Goal: Task Accomplishment & Management: Manage account settings

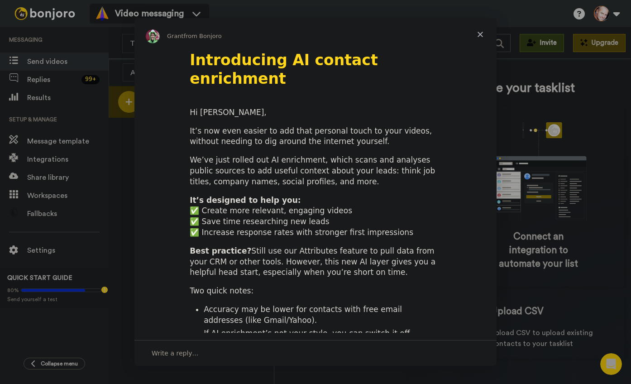
click at [478, 32] on span "Close" at bounding box center [480, 34] width 33 height 33
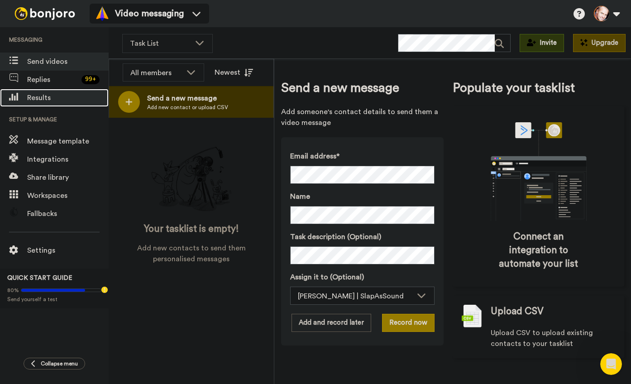
click at [42, 96] on span "Results" at bounding box center [67, 97] width 81 height 11
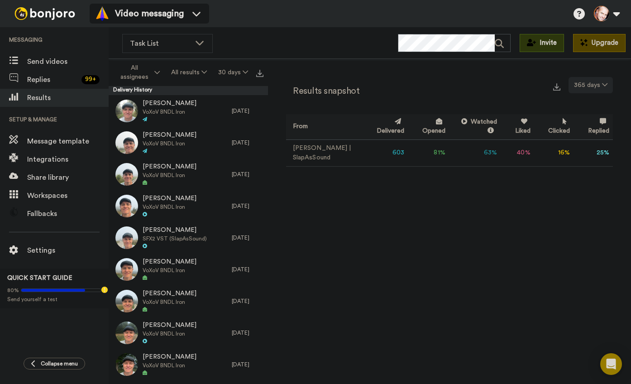
click at [601, 87] on button "365 days" at bounding box center [591, 85] width 44 height 16
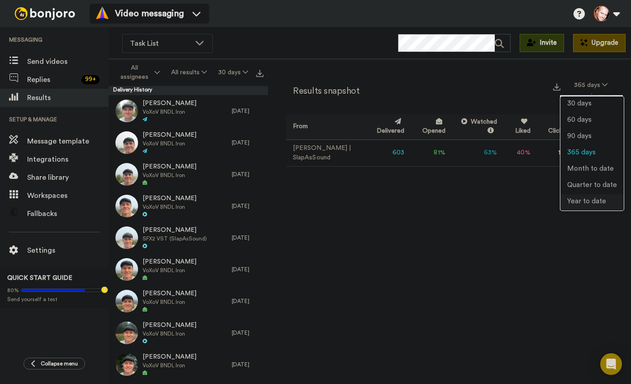
click at [592, 200] on span "Year to date" at bounding box center [586, 201] width 39 height 7
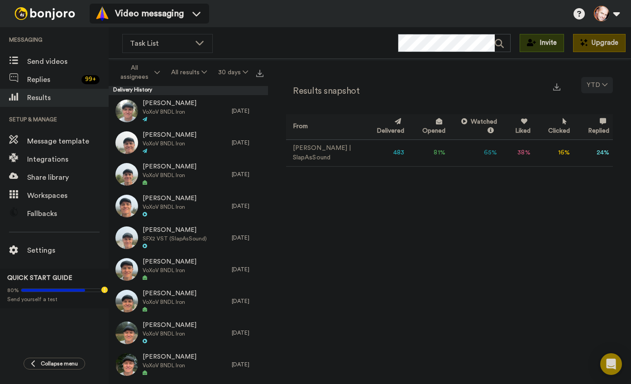
click at [605, 87] on icon at bounding box center [604, 84] width 5 height 6
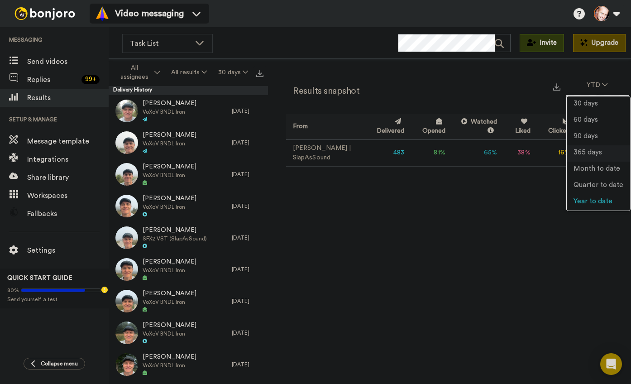
click at [601, 153] on span "365 days" at bounding box center [588, 152] width 29 height 7
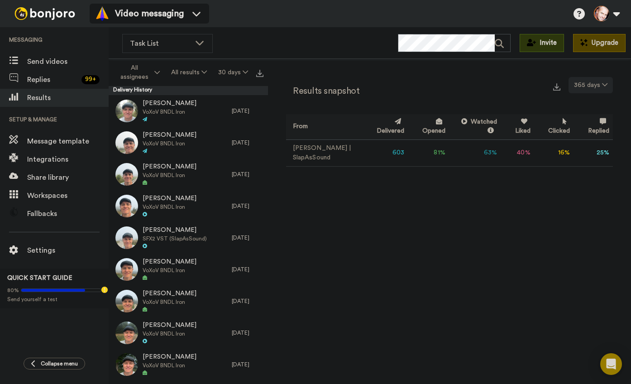
click at [598, 86] on button "365 days" at bounding box center [591, 85] width 44 height 16
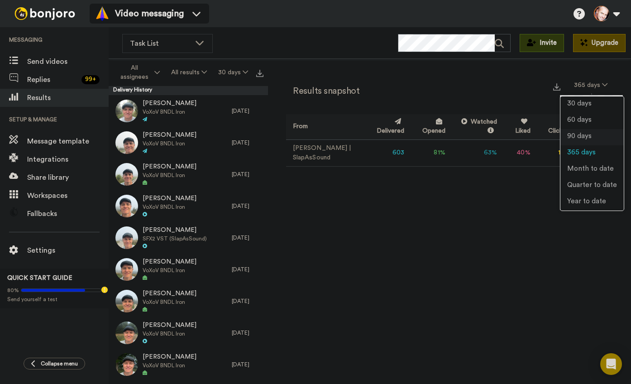
click at [588, 133] on span "90 days" at bounding box center [579, 136] width 24 height 7
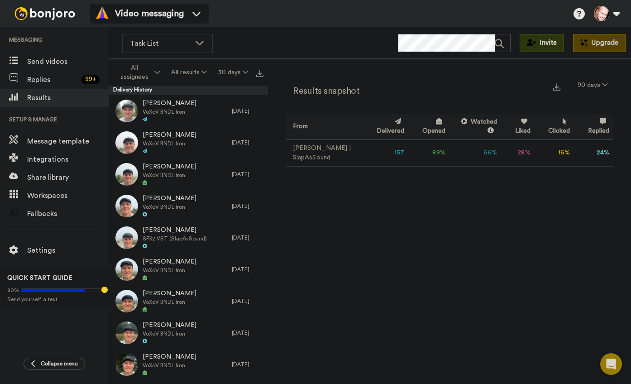
click at [553, 215] on div "Results snapshot 90 days From Delivered Opened Watched Liked Clicked Replied Fa…" at bounding box center [449, 224] width 363 height 330
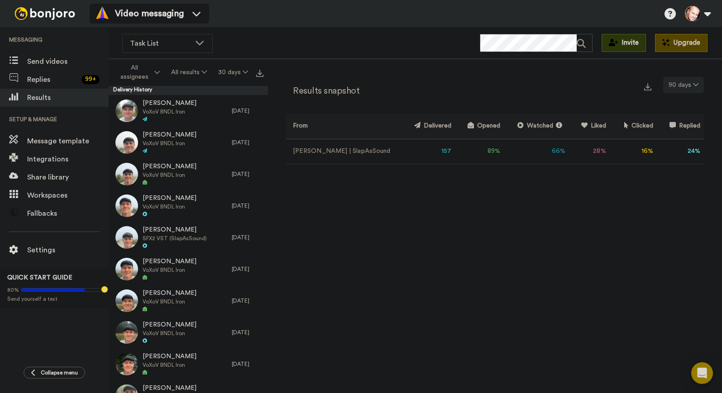
click at [631, 86] on button "90 days" at bounding box center [683, 85] width 41 height 16
click at [569, 325] on div "Results snapshot 90 days From Delivered Opened Watched Liked Clicked Replied Fa…" at bounding box center [495, 228] width 454 height 339
click at [631, 88] on button "90 days" at bounding box center [683, 85] width 41 height 16
click at [451, 206] on div "Results snapshot 90 days From Delivered Opened Watched Liked Clicked Replied Fa…" at bounding box center [495, 228] width 454 height 339
click at [631, 84] on button "90 days" at bounding box center [683, 85] width 41 height 16
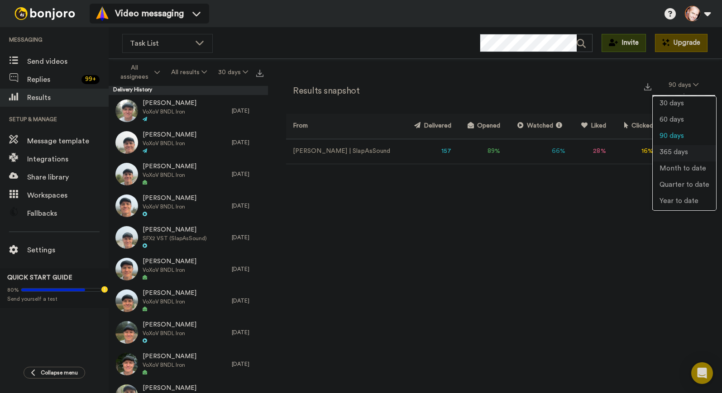
click at [631, 152] on span "365 days" at bounding box center [674, 152] width 29 height 7
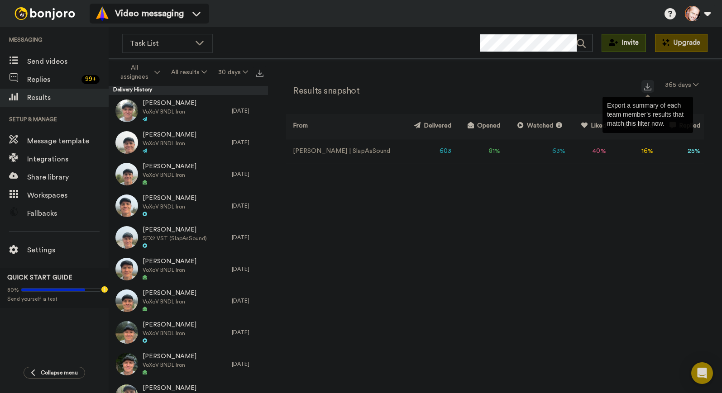
click at [631, 87] on img at bounding box center [647, 86] width 7 height 7
drag, startPoint x: 416, startPoint y: 152, endPoint x: 702, endPoint y: 152, distance: 285.2
click at [631, 152] on tr "Marko | SlapAsSound 603 81 % 63 % 40 % 16 % 25 % 0" at bounding box center [495, 151] width 418 height 25
click at [631, 172] on div "Results snapshot 365 days From Delivered Opened Watched Liked Clicked Replied F…" at bounding box center [495, 125] width 418 height 96
click at [631, 82] on icon at bounding box center [695, 84] width 5 height 6
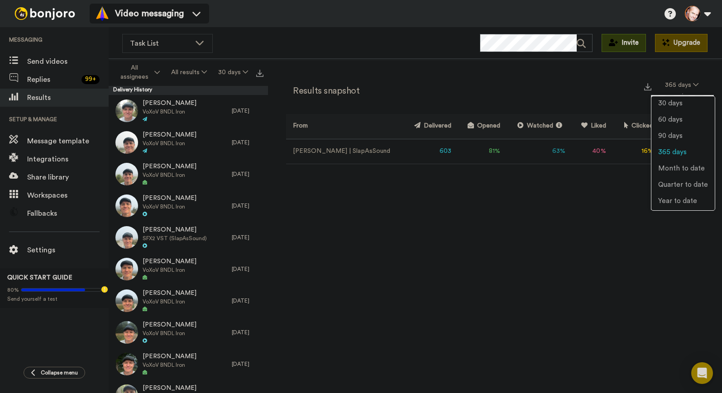
click at [631, 223] on body "Video messaging Help docs Settings Messaging Send videos Replies 99 + Results S…" at bounding box center [361, 196] width 722 height 393
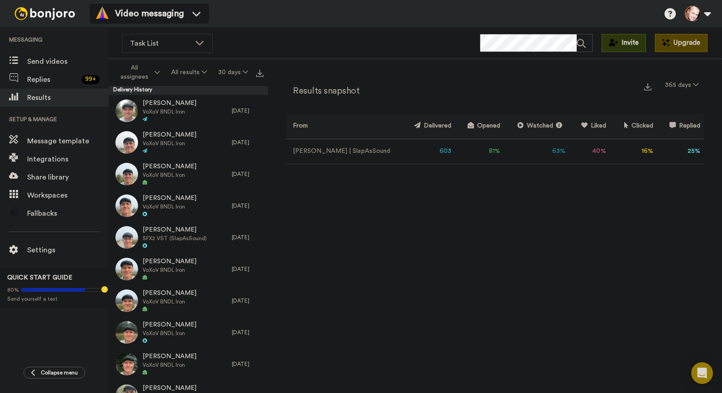
click at [520, 89] on div "Results snapshot 365 days" at bounding box center [495, 89] width 418 height 24
click at [631, 86] on button "365 days" at bounding box center [682, 85] width 44 height 16
click at [571, 257] on div "Results snapshot 365 days From Delivered Opened Watched Liked Clicked Replied F…" at bounding box center [495, 228] width 454 height 339
click at [631, 85] on img at bounding box center [647, 86] width 7 height 7
click at [317, 152] on td "Marko | SlapAsSound" at bounding box center [343, 151] width 115 height 25
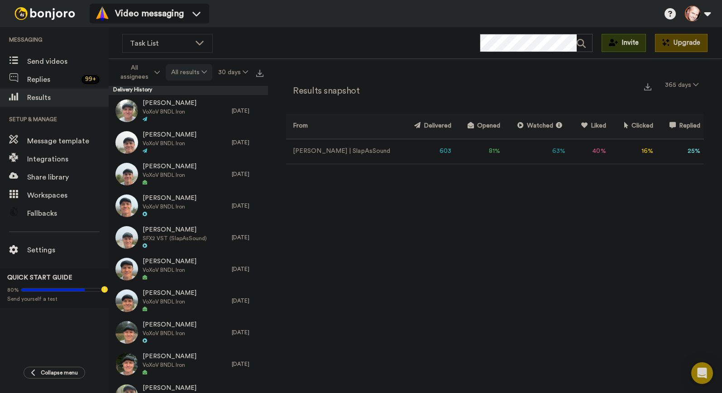
click at [191, 72] on button "All results" at bounding box center [189, 72] width 47 height 16
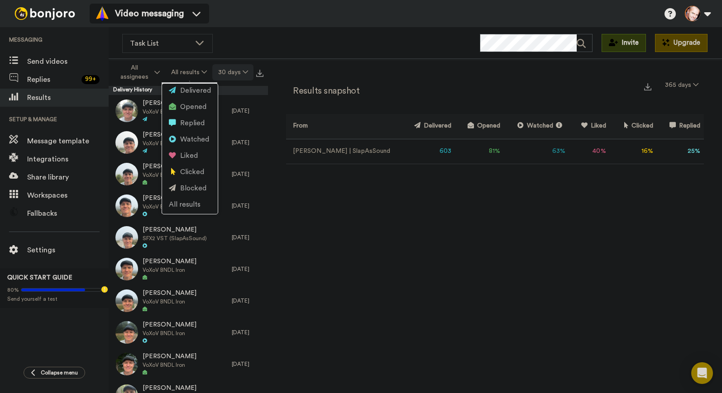
click at [225, 78] on button "30 days" at bounding box center [232, 72] width 41 height 16
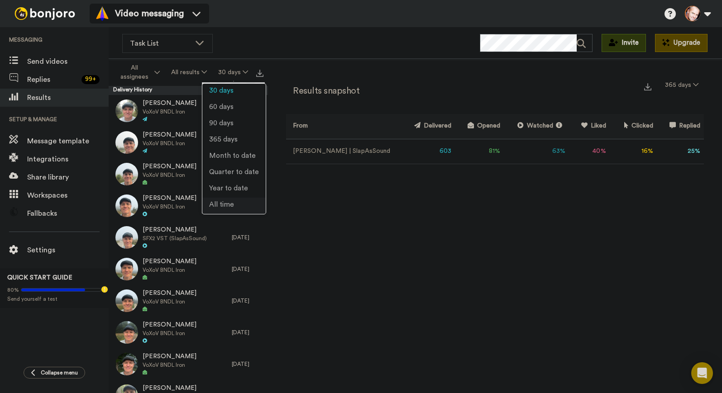
click at [222, 201] on span "All time" at bounding box center [221, 204] width 25 height 7
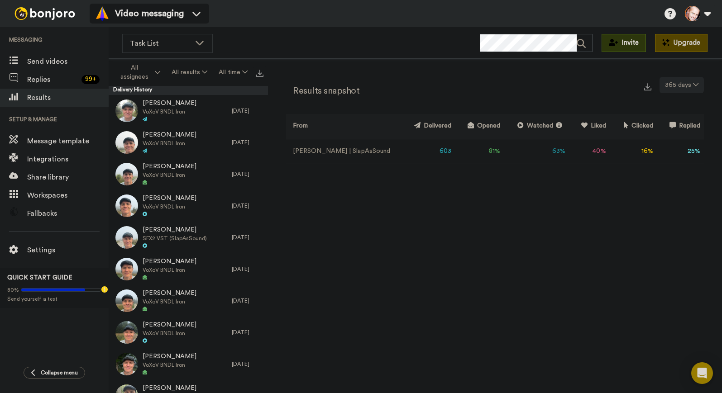
click at [631, 81] on button "365 days" at bounding box center [682, 85] width 44 height 16
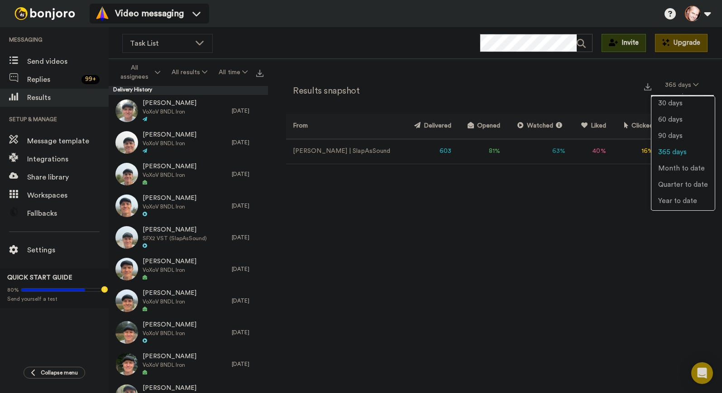
click at [299, 77] on div "Results snapshot 365 days From Delivered Opened Watched Liked Clicked Replied F…" at bounding box center [495, 228] width 454 height 339
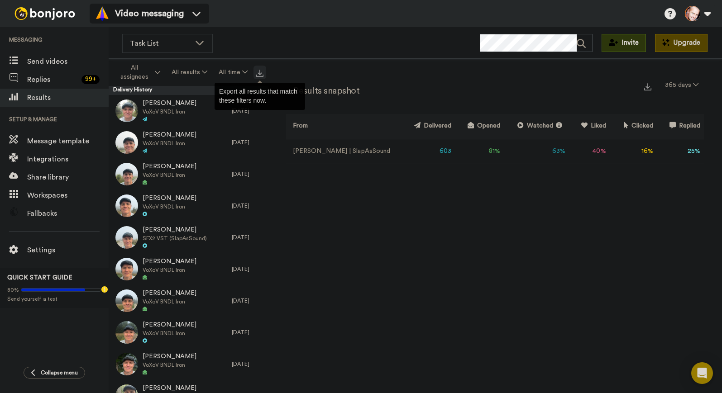
click at [259, 72] on img at bounding box center [259, 73] width 7 height 7
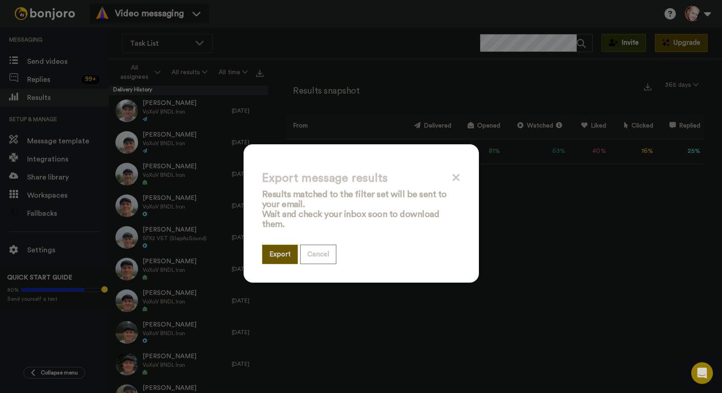
click at [276, 254] on button "Export" at bounding box center [280, 254] width 36 height 19
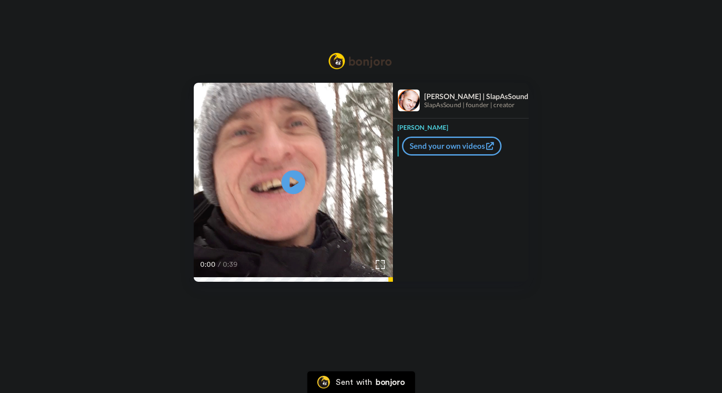
click at [289, 184] on icon at bounding box center [293, 183] width 24 height 24
click at [282, 179] on icon at bounding box center [293, 183] width 24 height 24
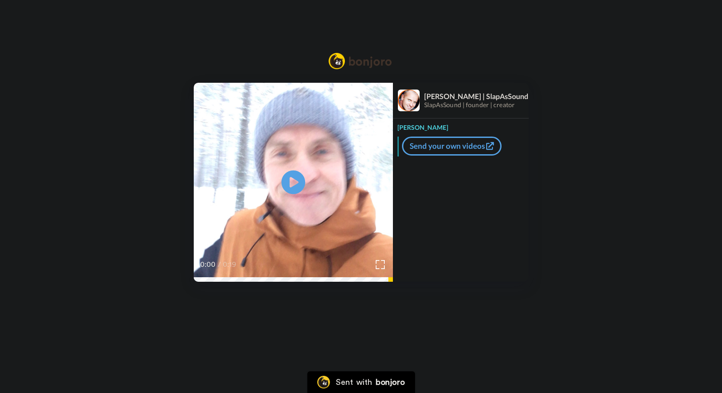
click at [292, 179] on icon "Play/Pause" at bounding box center [293, 182] width 24 height 43
click at [315, 193] on video at bounding box center [293, 182] width 199 height 199
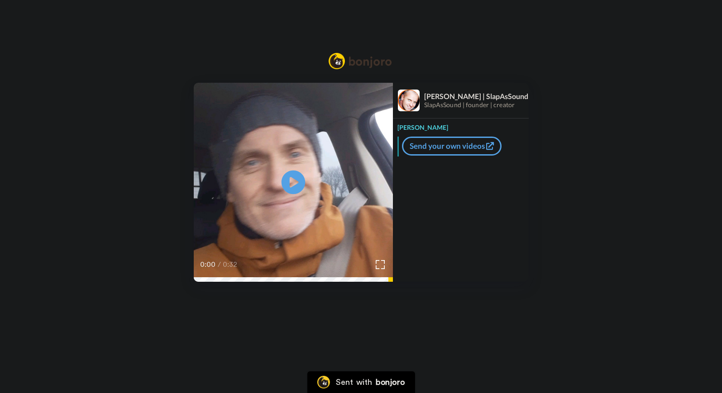
click at [294, 185] on icon "Play/Pause" at bounding box center [293, 182] width 24 height 43
click at [277, 182] on video at bounding box center [293, 182] width 199 height 199
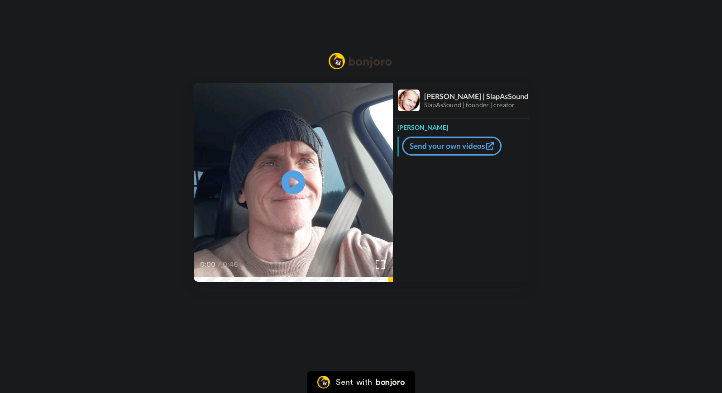
click at [298, 186] on icon at bounding box center [293, 183] width 24 height 24
click at [305, 191] on video at bounding box center [293, 182] width 199 height 199
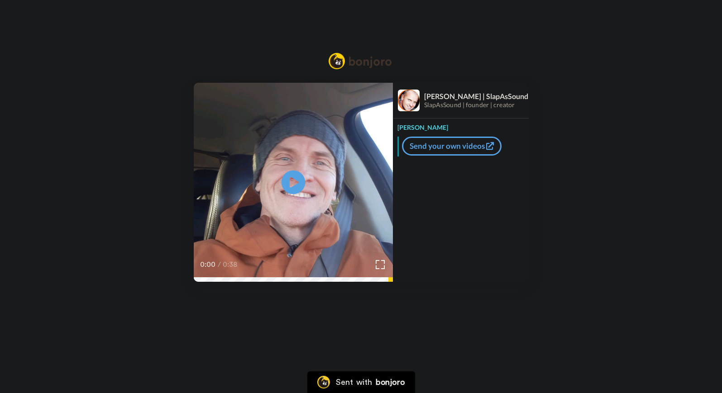
click at [295, 188] on icon at bounding box center [293, 183] width 24 height 24
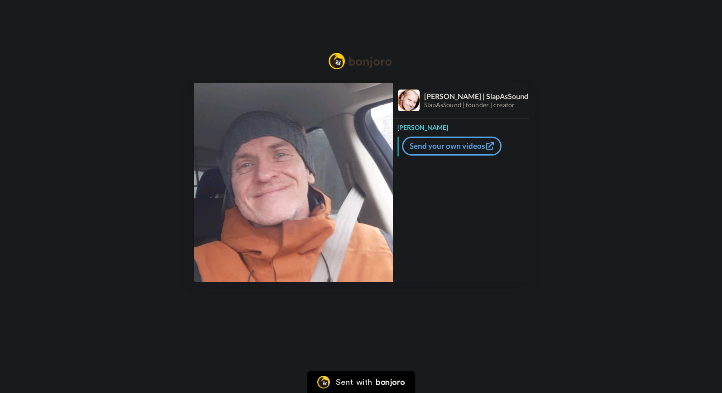
click at [292, 182] on img at bounding box center [293, 182] width 199 height 199
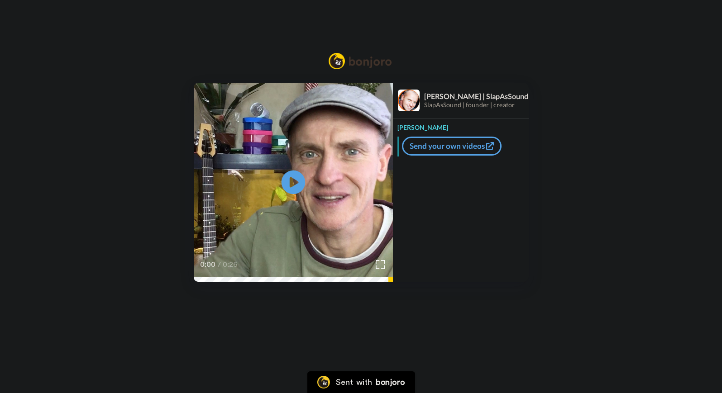
click at [297, 185] on icon at bounding box center [293, 183] width 24 height 24
click at [309, 186] on video at bounding box center [293, 182] width 199 height 199
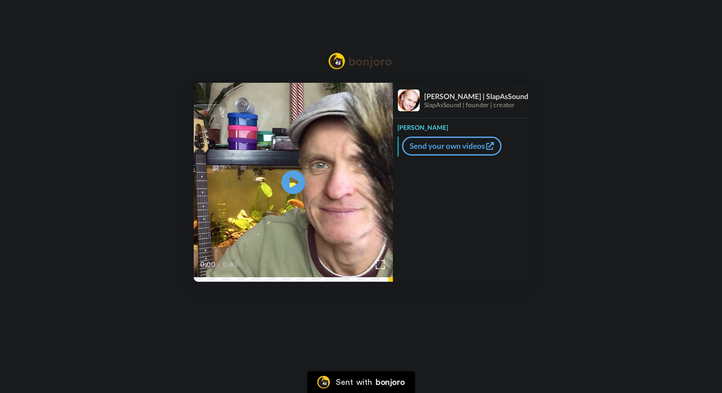
click at [292, 185] on icon "Play/Pause" at bounding box center [293, 182] width 24 height 43
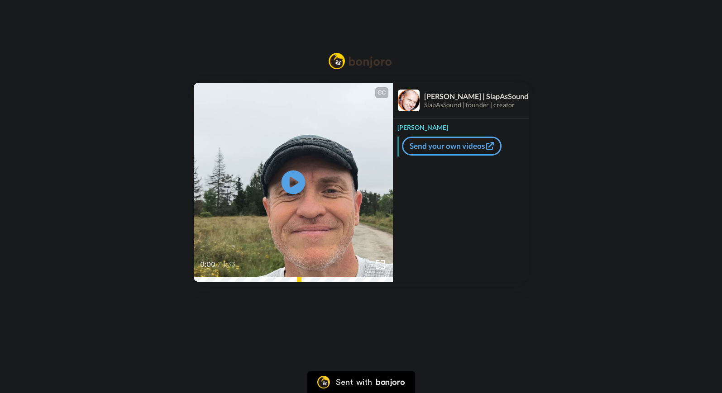
click at [298, 185] on icon at bounding box center [293, 183] width 24 height 24
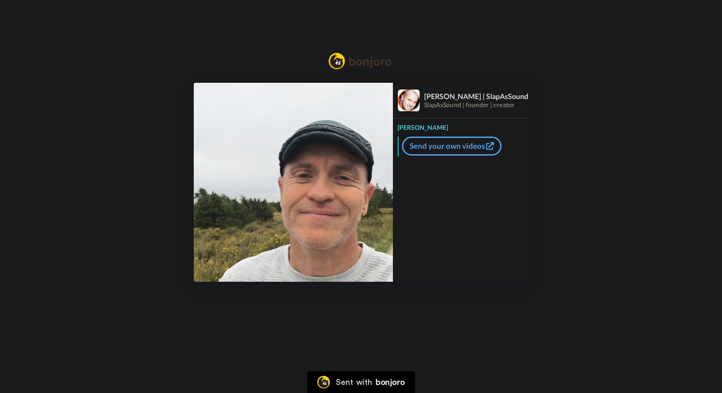
click at [293, 184] on img at bounding box center [293, 182] width 199 height 199
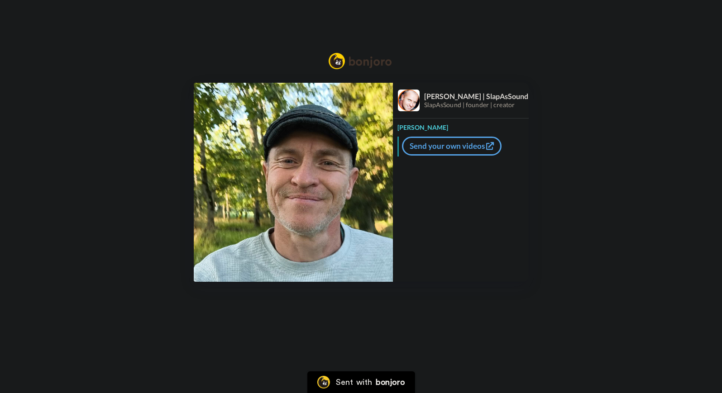
click at [309, 183] on img at bounding box center [293, 182] width 199 height 199
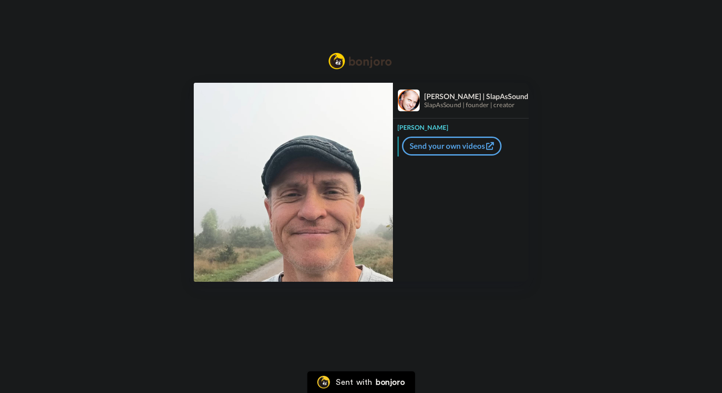
click at [285, 202] on img at bounding box center [293, 182] width 199 height 199
click at [297, 198] on icon "Play/Pause" at bounding box center [293, 182] width 24 height 43
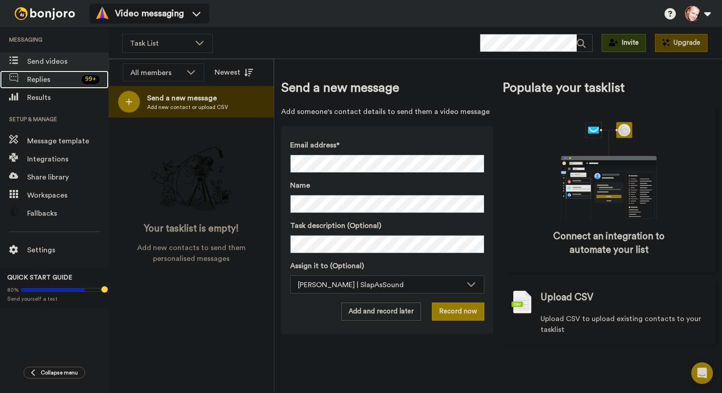
click at [30, 77] on span "Replies" at bounding box center [52, 79] width 51 height 11
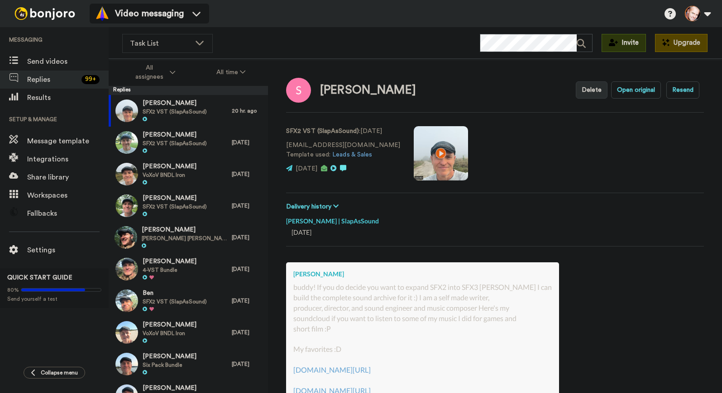
type textarea "x"
click at [237, 67] on button "All time" at bounding box center [231, 72] width 71 height 16
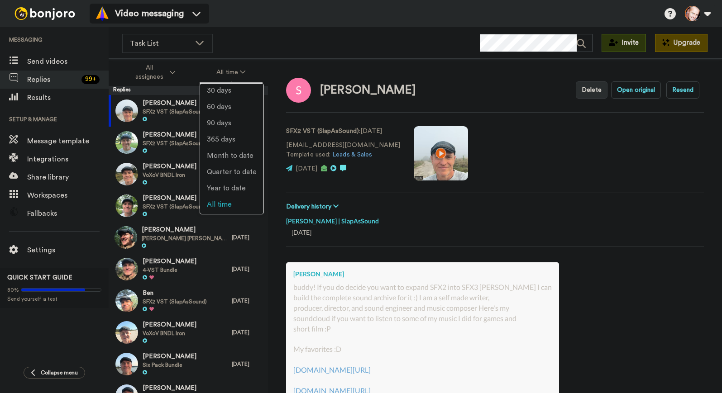
click at [282, 65] on div "Scott Singley Delete Open original Resend SFX2 VST (SlapAsSound) : 1 day ago sc…" at bounding box center [495, 242] width 454 height 366
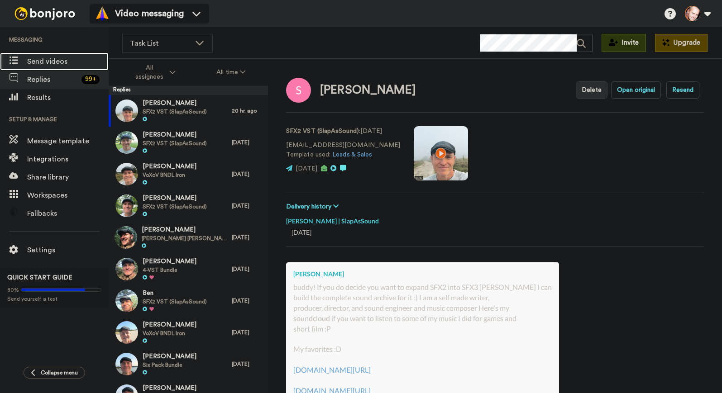
click at [39, 64] on span "Send videos" at bounding box center [67, 61] width 81 height 11
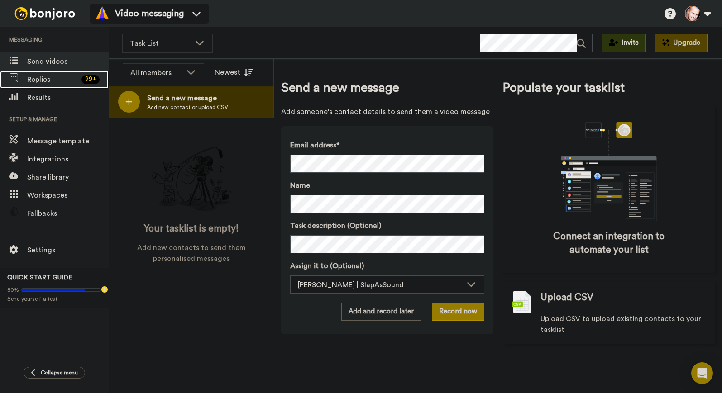
click at [43, 81] on span "Replies" at bounding box center [52, 79] width 51 height 11
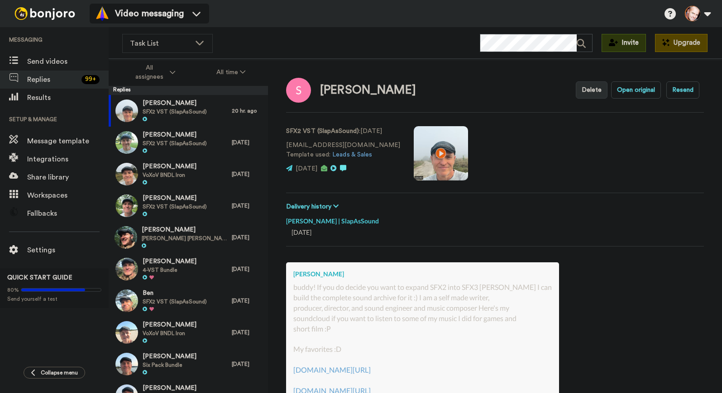
type textarea "x"
click at [43, 95] on span "Results" at bounding box center [67, 97] width 81 height 11
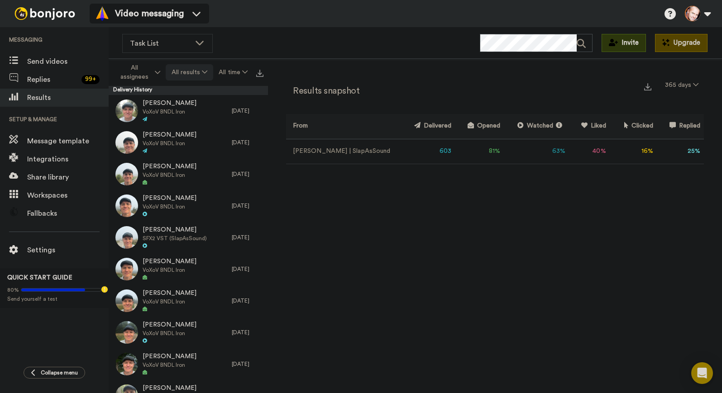
click at [197, 70] on button "All results" at bounding box center [189, 72] width 47 height 16
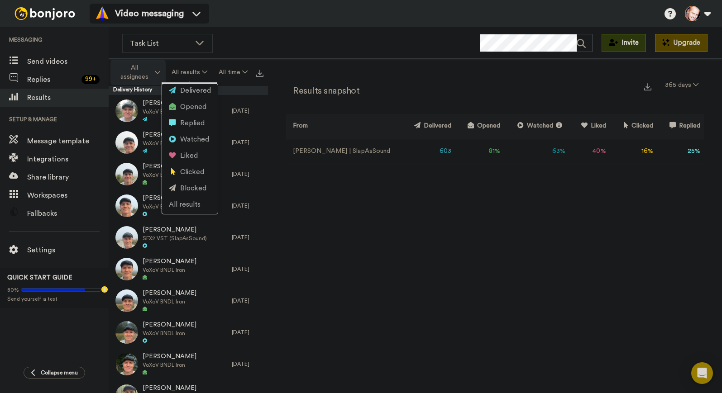
click at [158, 71] on icon at bounding box center [157, 72] width 5 height 6
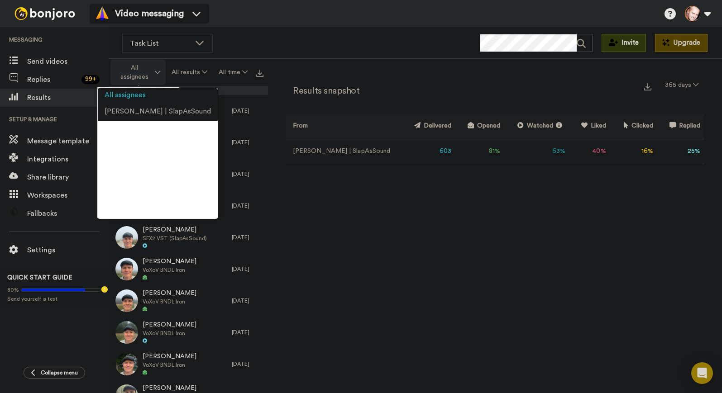
click at [158, 71] on icon at bounding box center [157, 72] width 5 height 6
click at [254, 58] on div "Task List WORKSPACES View all All Default Task List + Add a new workspace Invit…" at bounding box center [415, 210] width 613 height 366
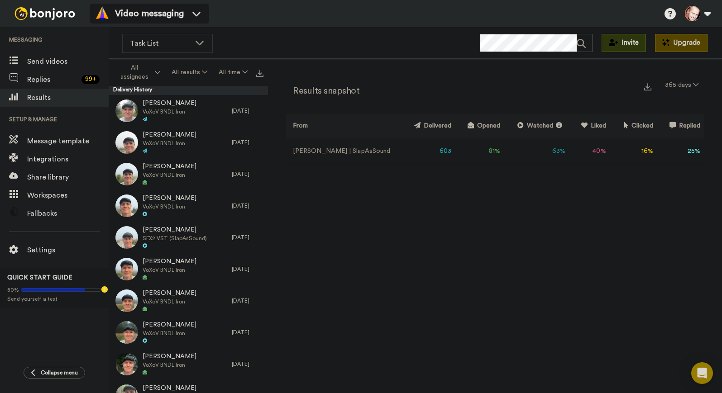
click at [261, 60] on div "All assignees All results All time" at bounding box center [188, 72] width 159 height 27
click at [259, 72] on img at bounding box center [259, 73] width 7 height 7
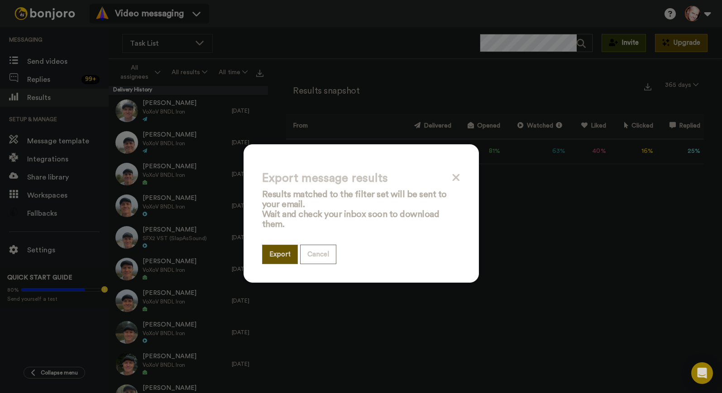
click at [278, 255] on button "Export" at bounding box center [280, 254] width 36 height 19
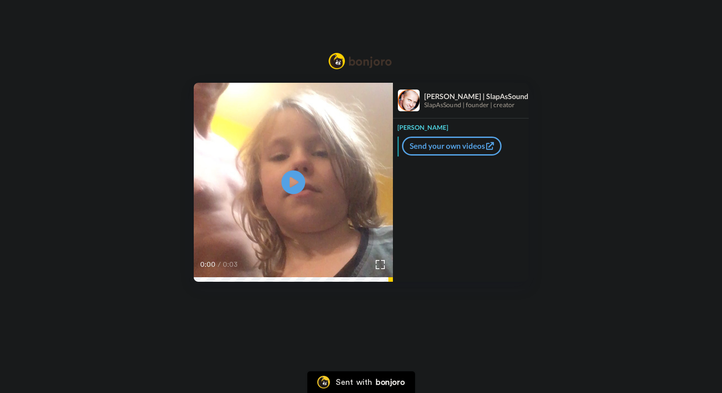
click at [287, 179] on icon at bounding box center [293, 183] width 24 height 24
click at [295, 186] on icon at bounding box center [293, 183] width 24 height 24
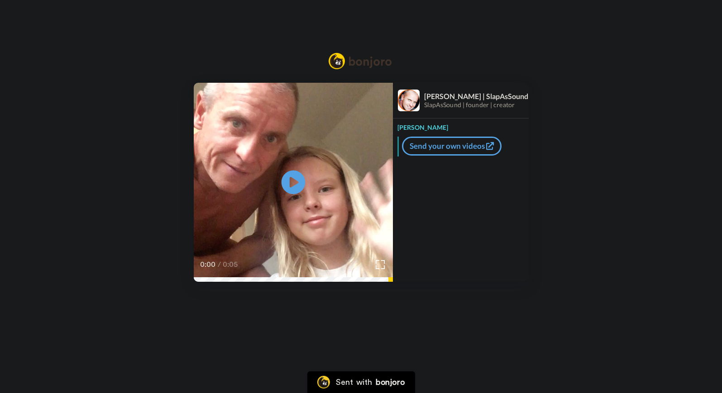
click at [300, 183] on icon at bounding box center [293, 183] width 24 height 24
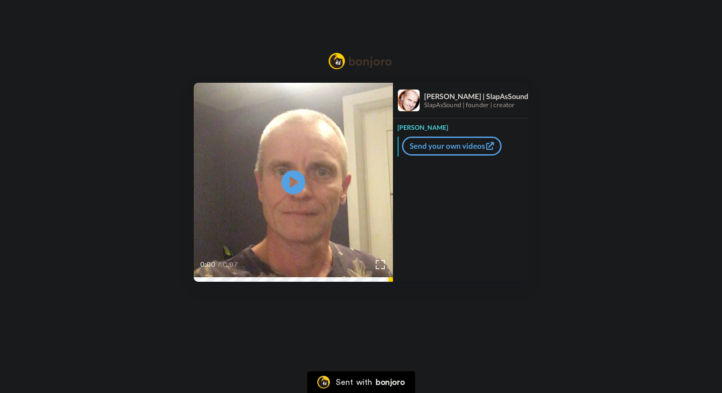
click at [296, 182] on icon "Play/Pause" at bounding box center [293, 182] width 24 height 43
click at [292, 277] on div "0:01 / 0:07" at bounding box center [293, 267] width 199 height 19
click at [296, 186] on icon at bounding box center [293, 183] width 24 height 24
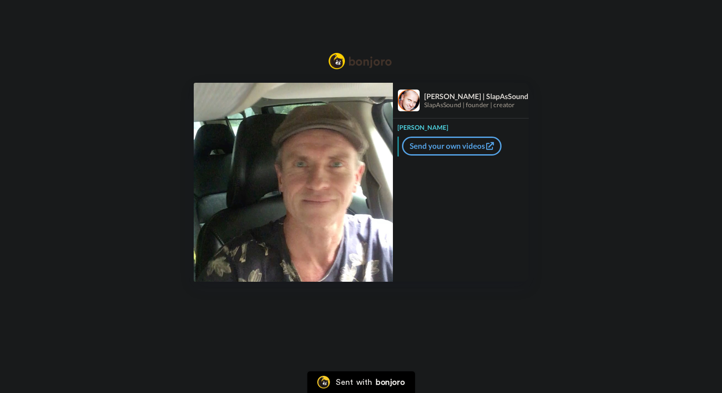
drag, startPoint x: 310, startPoint y: 175, endPoint x: 305, endPoint y: 178, distance: 5.9
click at [309, 175] on img at bounding box center [293, 182] width 199 height 199
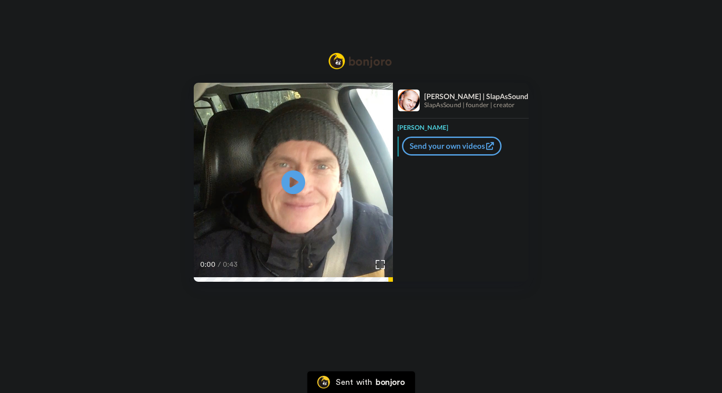
click at [286, 178] on icon at bounding box center [293, 183] width 24 height 24
click at [296, 190] on icon at bounding box center [293, 183] width 24 height 24
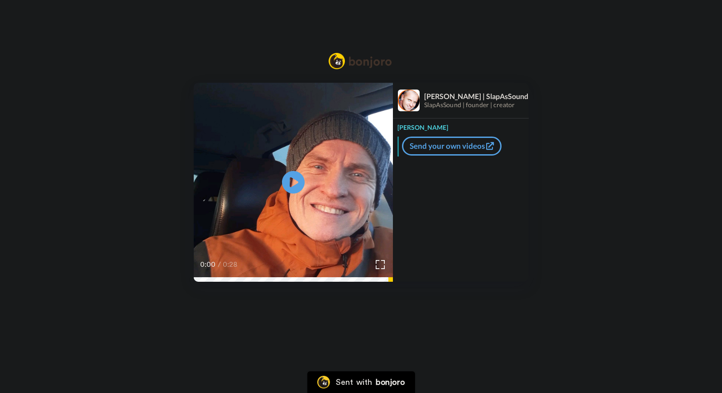
drag, startPoint x: 228, startPoint y: 196, endPoint x: 256, endPoint y: 194, distance: 28.2
click at [229, 196] on video at bounding box center [293, 182] width 199 height 199
click at [311, 179] on video at bounding box center [293, 182] width 199 height 199
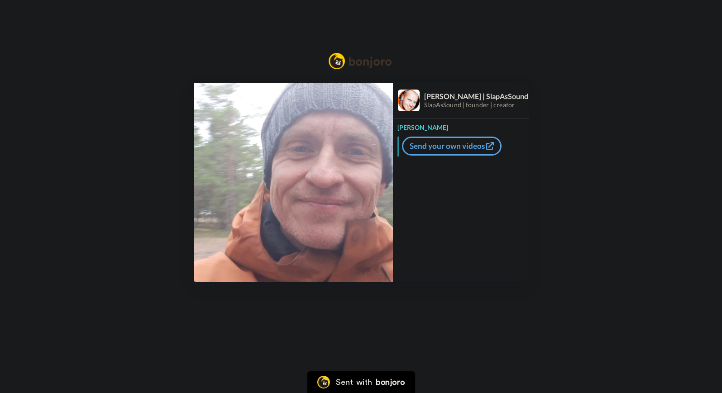
click at [297, 191] on img at bounding box center [293, 182] width 199 height 199
click at [323, 190] on video at bounding box center [293, 182] width 199 height 199
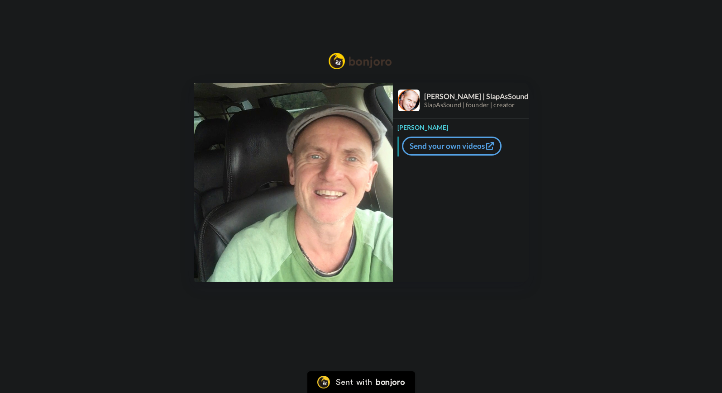
click at [296, 187] on icon at bounding box center [293, 182] width 23 height 23
click at [307, 187] on video at bounding box center [293, 182] width 199 height 199
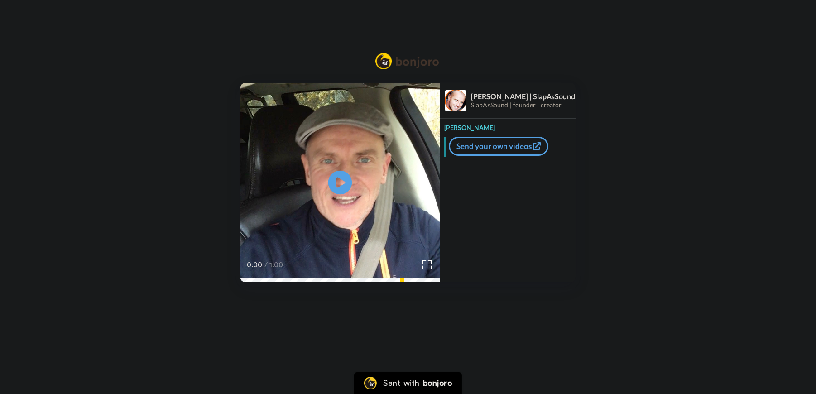
click at [343, 184] on icon "Play/Pause" at bounding box center [340, 182] width 24 height 43
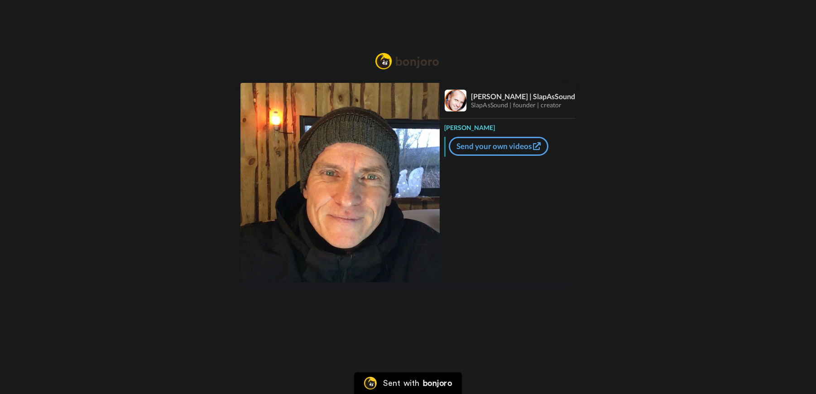
click at [346, 180] on img at bounding box center [339, 182] width 199 height 199
click at [370, 201] on video at bounding box center [339, 182] width 199 height 199
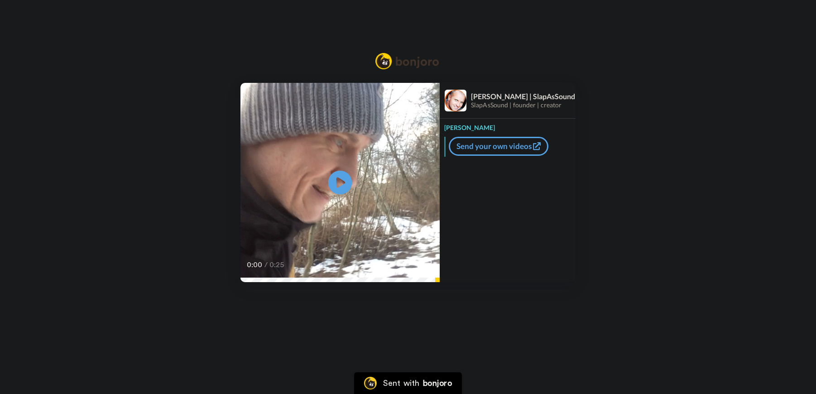
click at [344, 186] on icon at bounding box center [340, 183] width 24 height 24
